Goal: Information Seeking & Learning: Learn about a topic

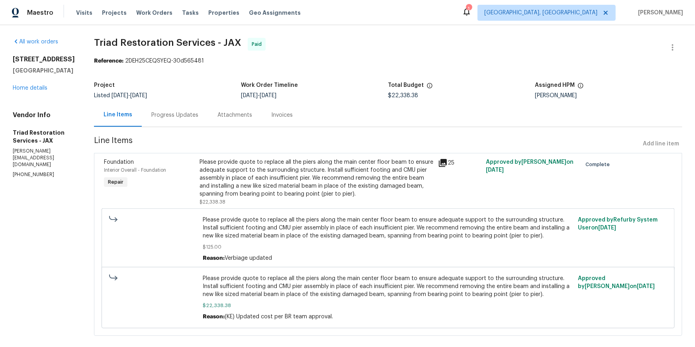
scroll to position [50, 0]
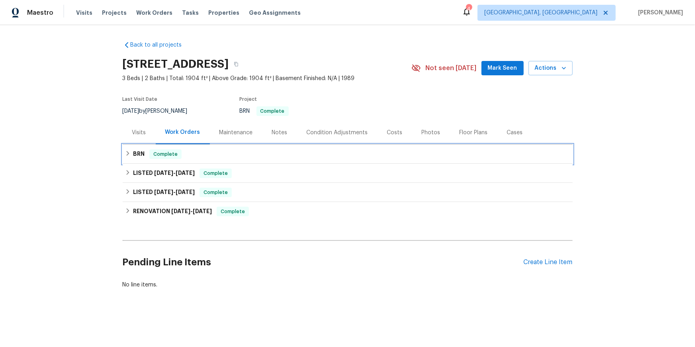
click at [127, 156] on icon at bounding box center [128, 154] width 6 height 6
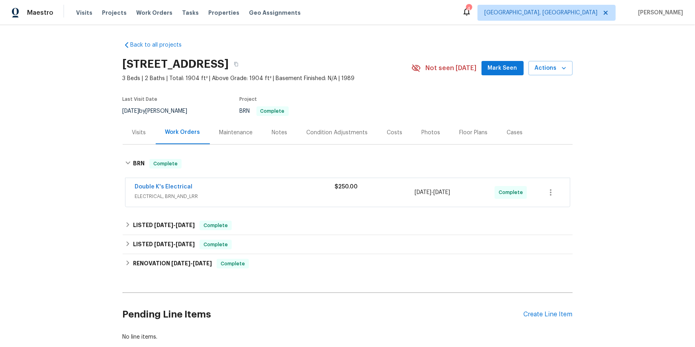
click at [146, 137] on div "Visits" at bounding box center [139, 133] width 14 height 8
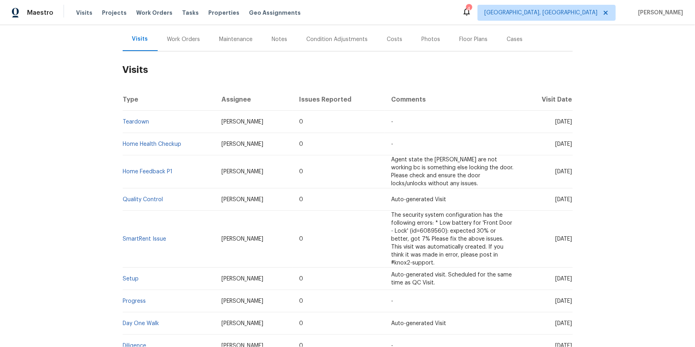
scroll to position [98, 0]
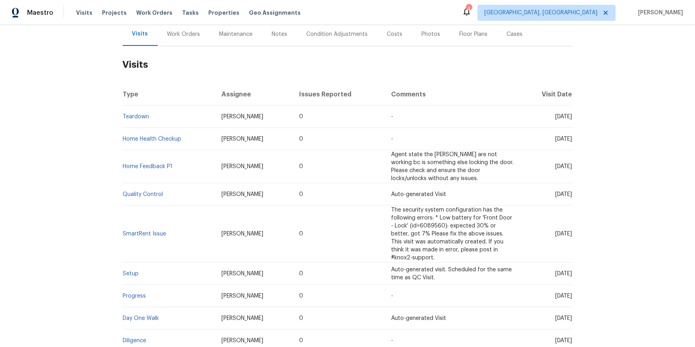
click at [133, 128] on td "Teardown" at bounding box center [169, 117] width 93 height 22
click at [140, 119] on link "Teardown" at bounding box center [136, 117] width 26 height 6
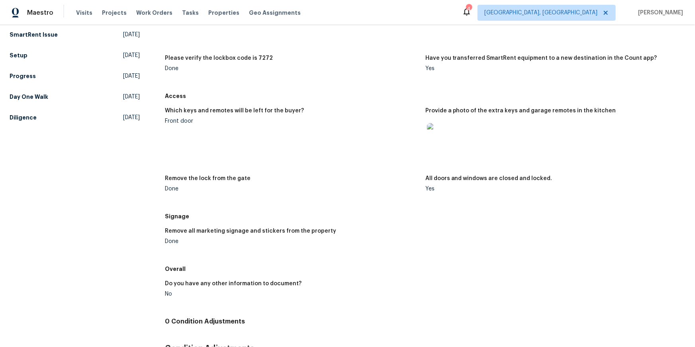
scroll to position [160, 0]
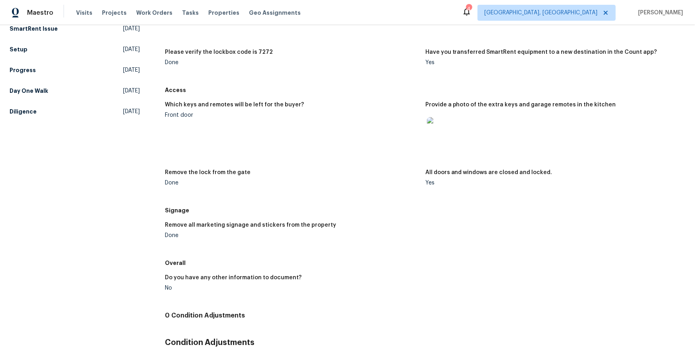
click at [446, 143] on img at bounding box center [439, 129] width 25 height 25
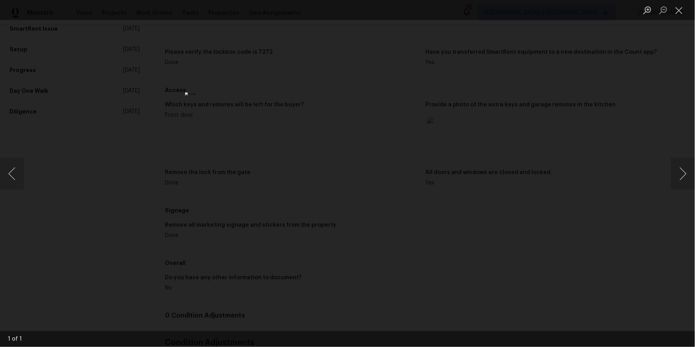
drag, startPoint x: 693, startPoint y: 68, endPoint x: 688, endPoint y: 70, distance: 5.5
click at [692, 69] on div "Lightbox" at bounding box center [347, 173] width 695 height 347
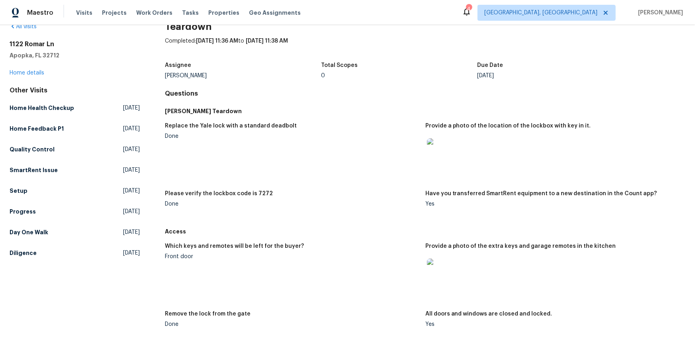
scroll to position [19, 0]
click at [435, 163] on img at bounding box center [439, 149] width 25 height 25
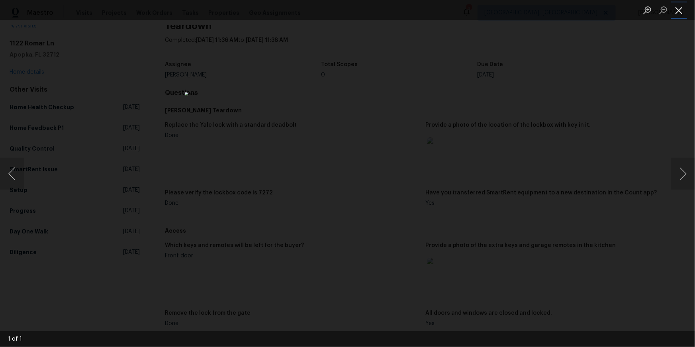
click at [676, 14] on button "Close lightbox" at bounding box center [679, 10] width 16 height 14
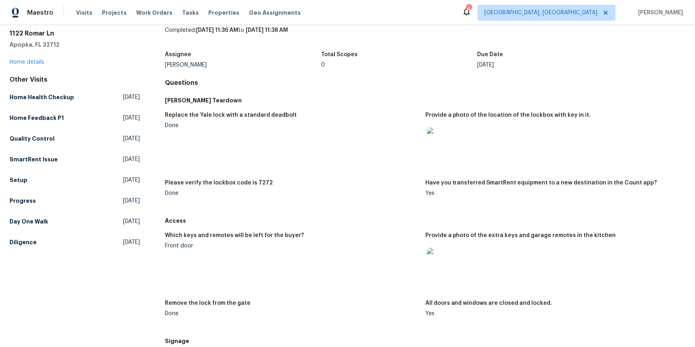
scroll to position [0, 0]
